Goal: Communication & Community: Participate in discussion

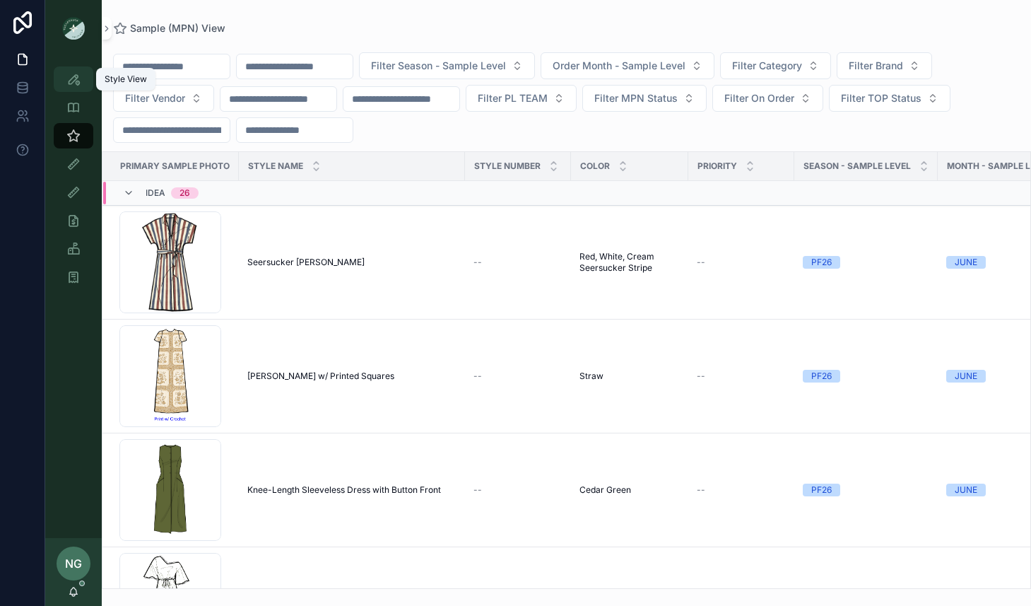
click at [69, 82] on icon "scrollable content" at bounding box center [73, 79] width 14 height 14
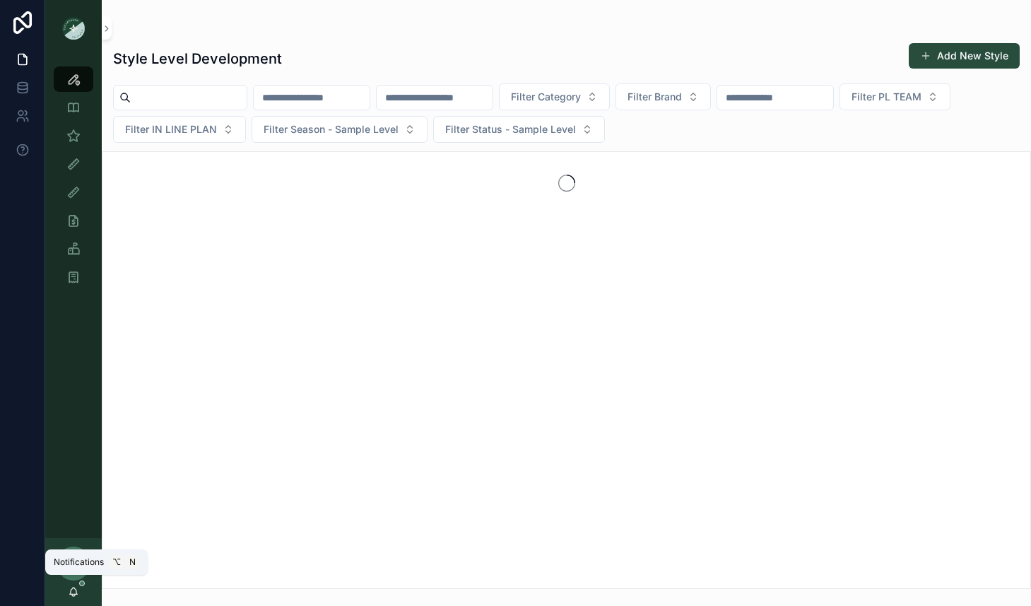
click at [76, 594] on icon "scrollable content" at bounding box center [74, 590] width 8 height 6
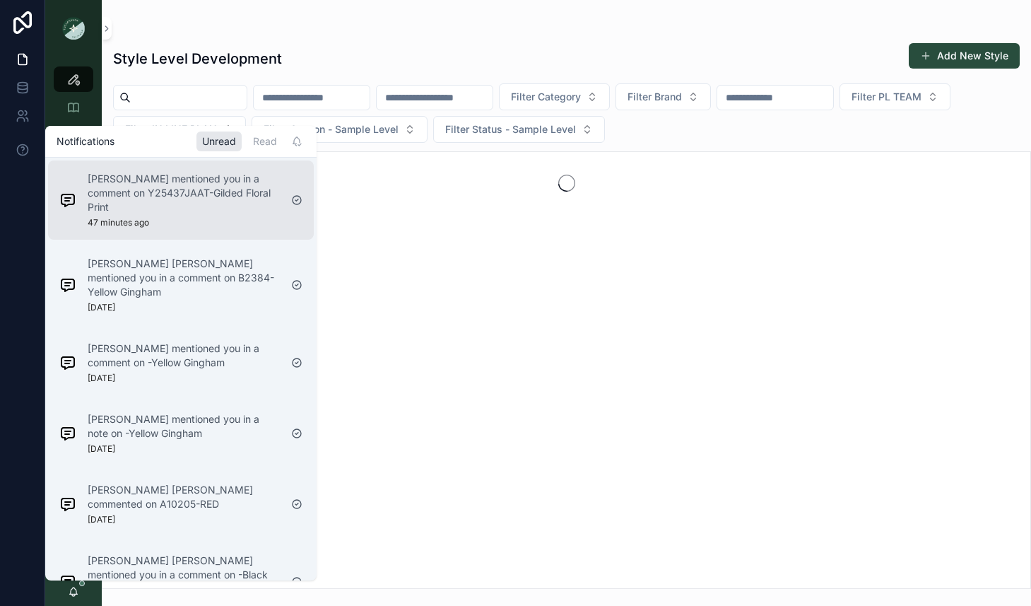
click at [271, 218] on div "Sena Lee mentioned you in a comment on Y25437JAAT-Gilded Floral Print 47 minute…" at bounding box center [170, 200] width 232 height 68
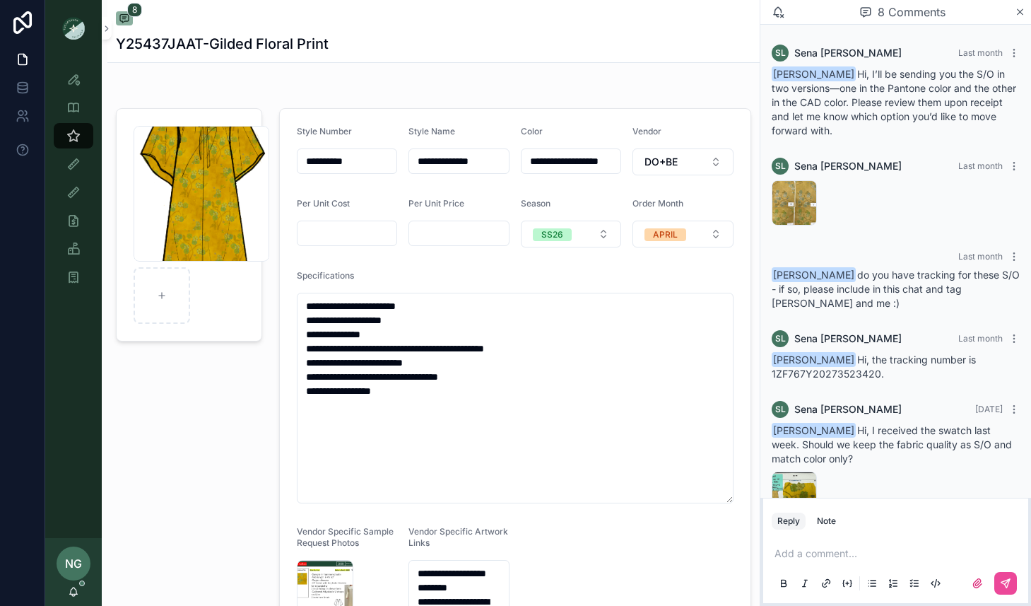
scroll to position [378, 0]
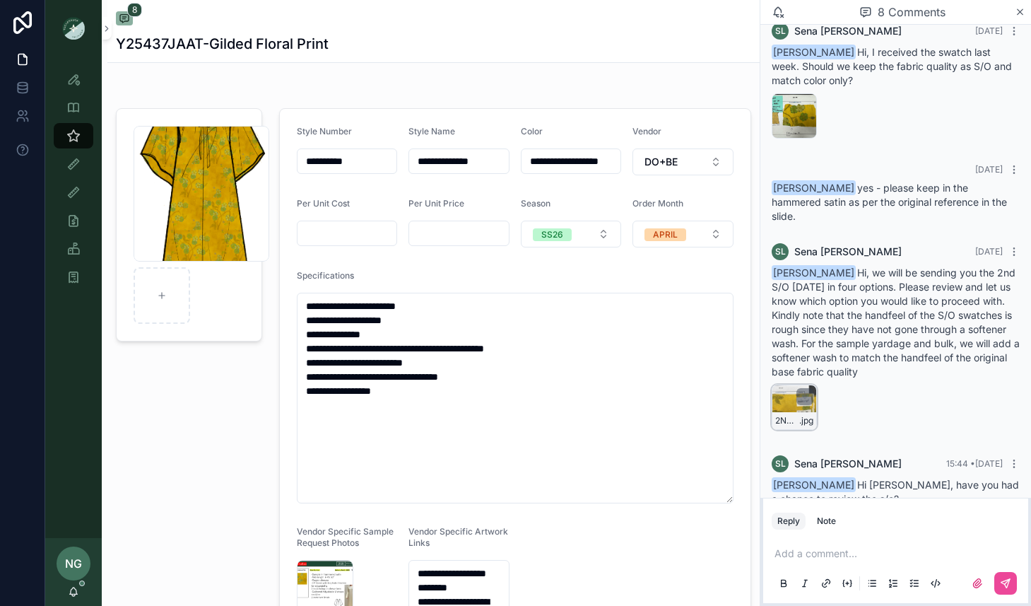
click at [793, 384] on div "2ND-SO-SENT-9.23.25 .jpg" at bounding box center [794, 406] width 45 height 45
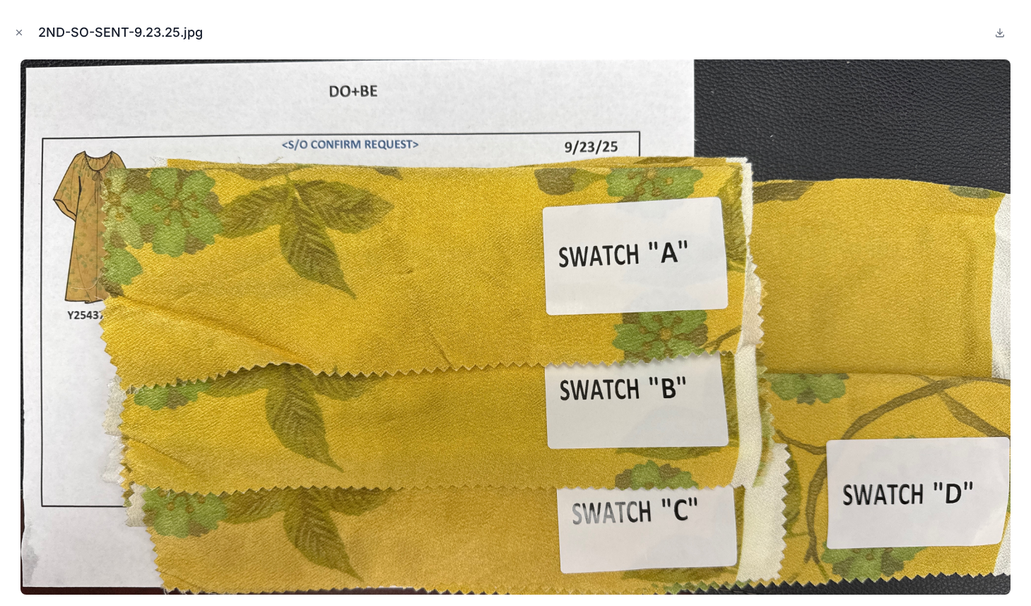
click at [825, 500] on img at bounding box center [515, 326] width 990 height 535
click at [825, 499] on img at bounding box center [515, 326] width 990 height 535
click at [16, 37] on button "Close modal" at bounding box center [19, 33] width 16 height 16
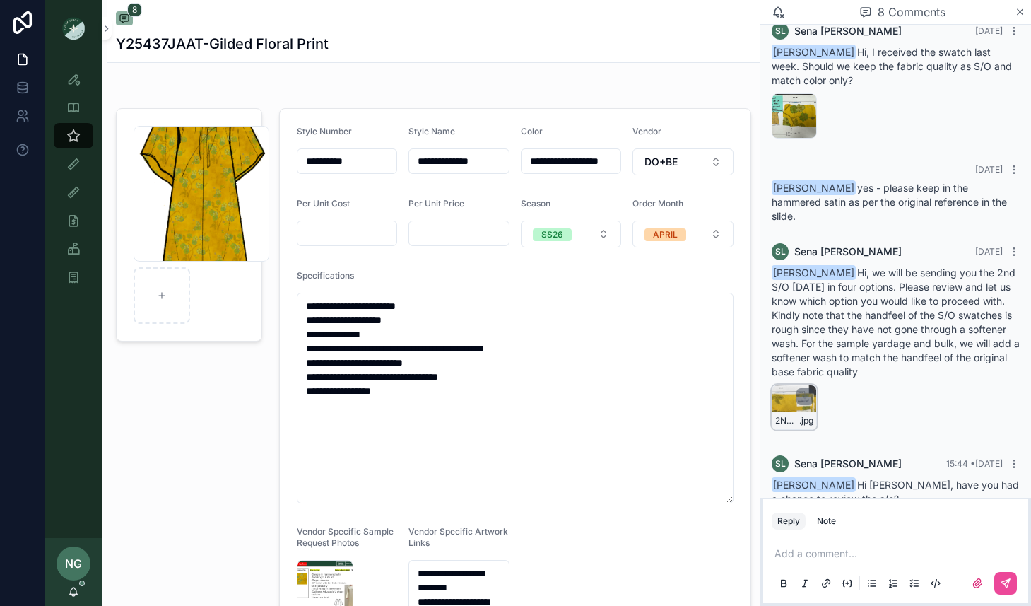
click at [794, 384] on div "2ND-SO-SENT-9.23.25 .jpg" at bounding box center [794, 406] width 45 height 45
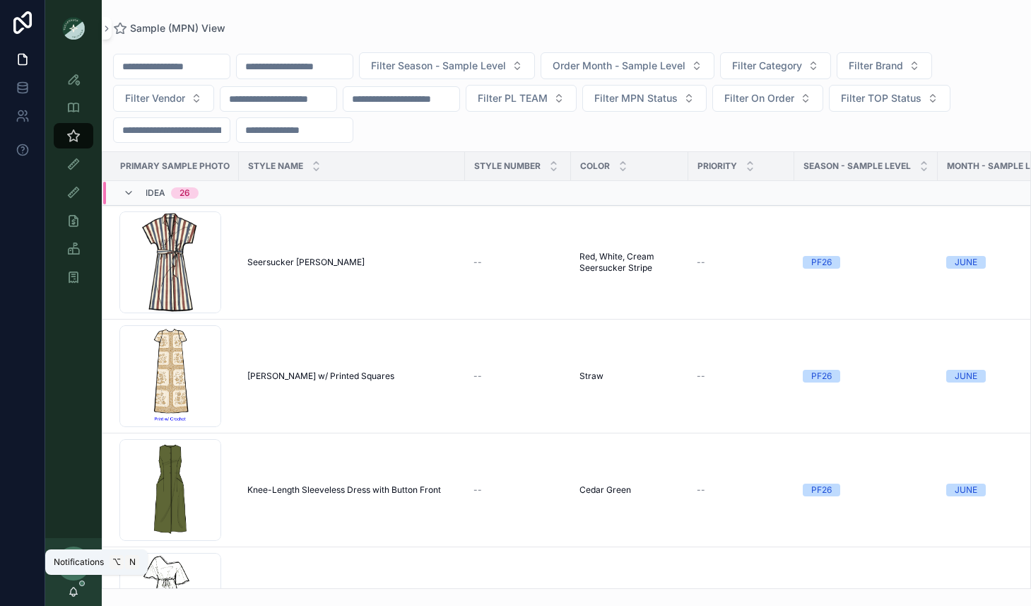
click at [78, 587] on icon "scrollable content" at bounding box center [73, 591] width 11 height 11
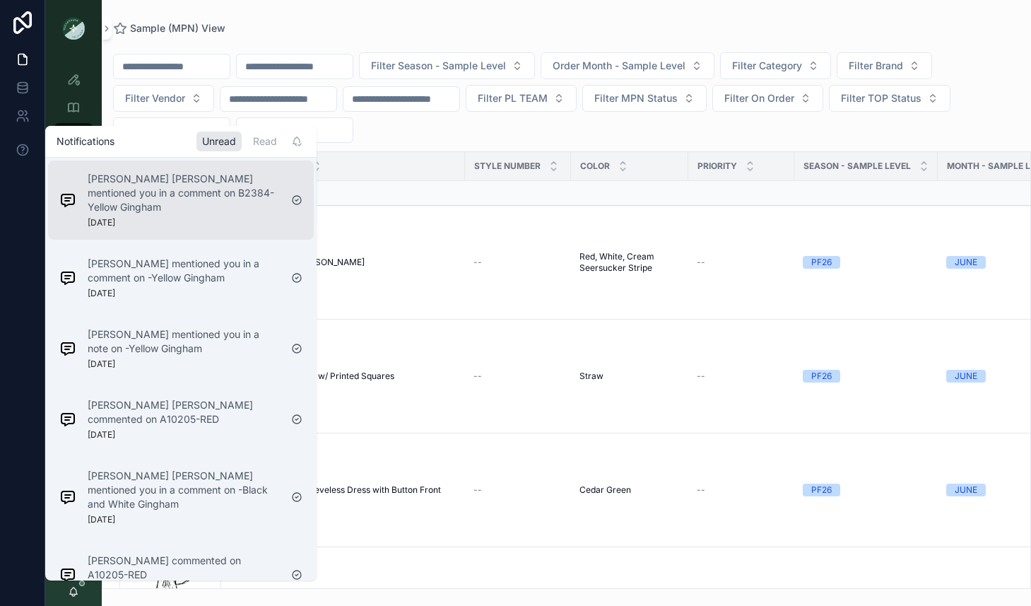
click at [226, 208] on div "[PERSON_NAME] [PERSON_NAME] mentioned you in a comment on B2384-Yellow Gingham …" at bounding box center [184, 200] width 192 height 57
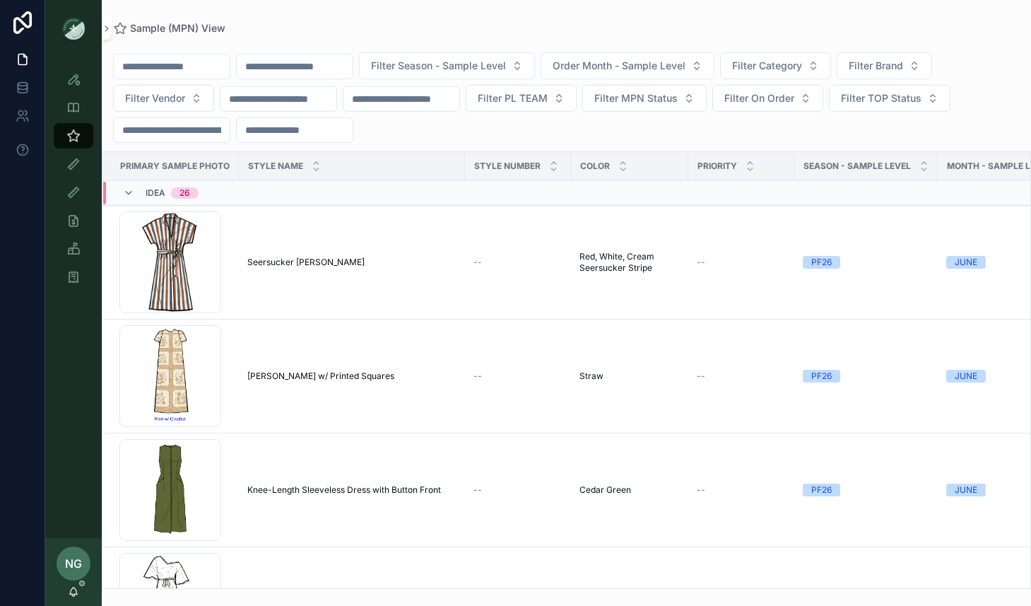
click at [78, 584] on div "NG [PERSON_NAME]" at bounding box center [73, 572] width 57 height 68
click at [78, 585] on div "NG [PERSON_NAME]" at bounding box center [73, 572] width 57 height 68
click at [70, 588] on icon "scrollable content" at bounding box center [73, 591] width 11 height 11
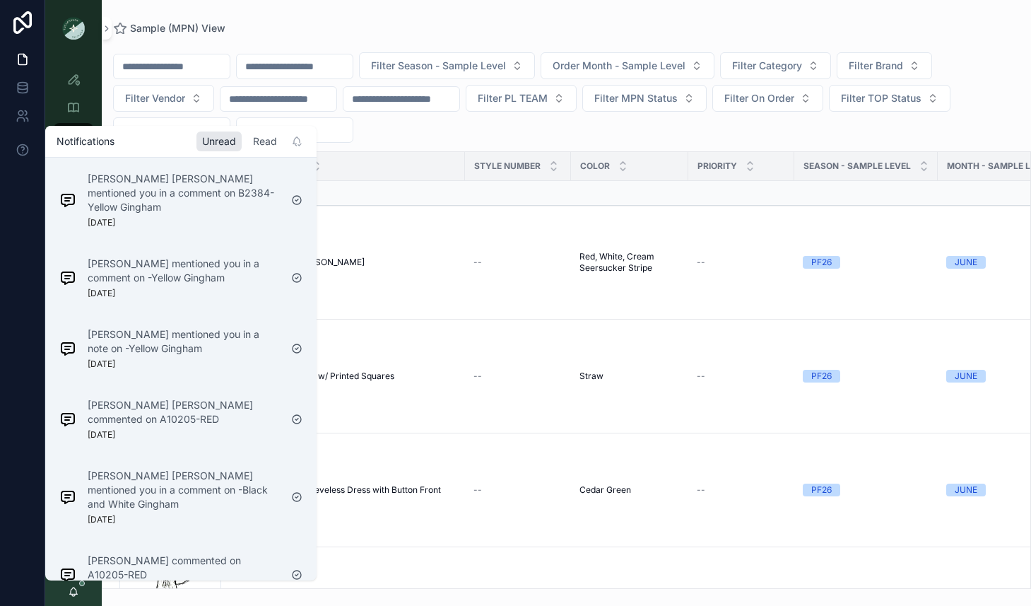
click at [255, 146] on div "Read" at bounding box center [264, 141] width 35 height 20
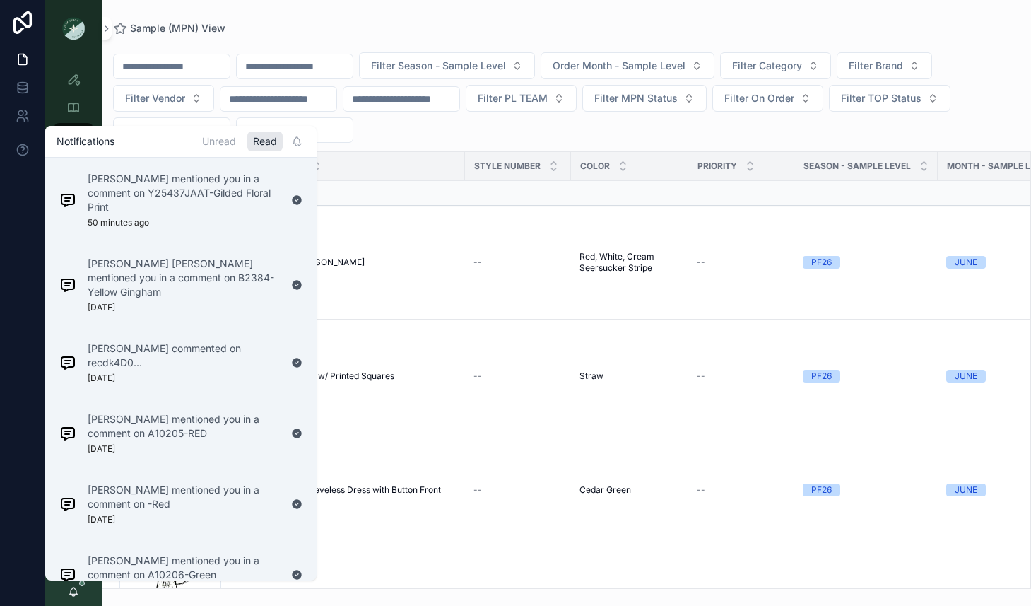
click at [225, 212] on div "[PERSON_NAME] mentioned you in a comment on Y25437JAAT-Gilded Floral Print 50 m…" at bounding box center [184, 200] width 192 height 57
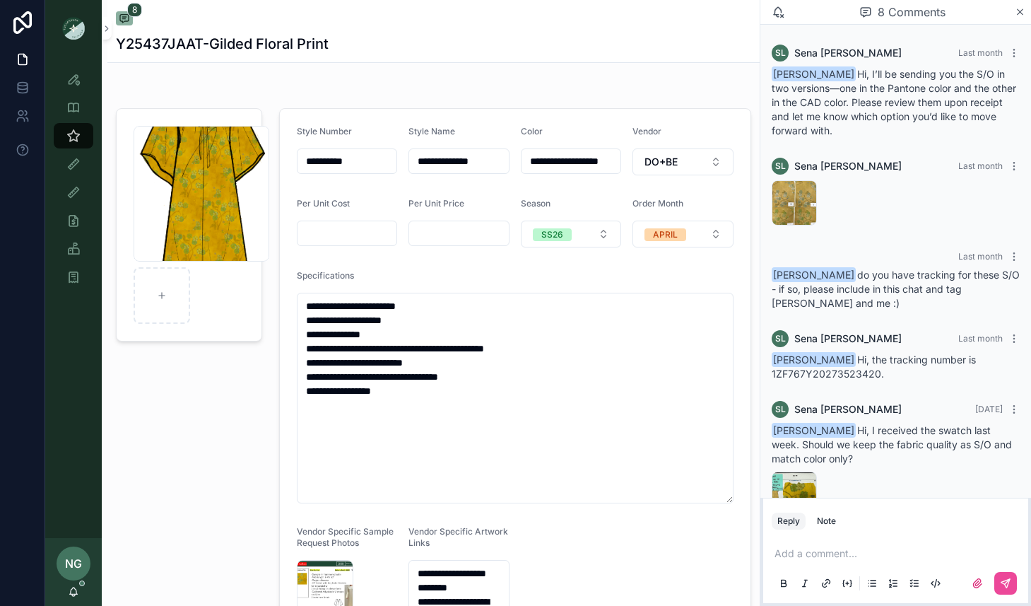
scroll to position [378, 0]
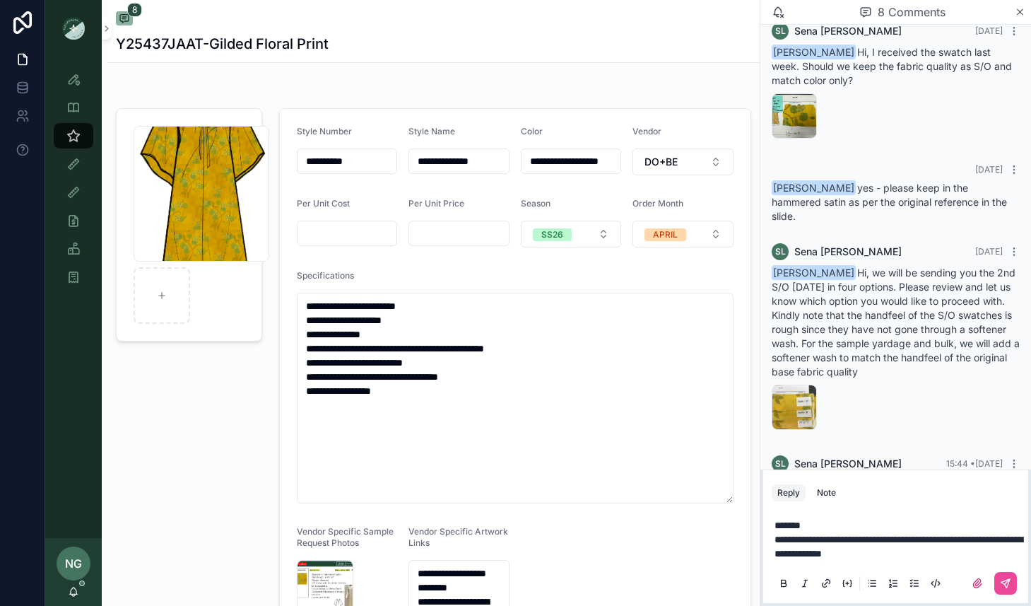
click at [927, 541] on span "**********" at bounding box center [899, 546] width 248 height 24
click at [1011, 579] on icon "scrollable content" at bounding box center [1005, 582] width 11 height 11
